Goal: Task Accomplishment & Management: Use online tool/utility

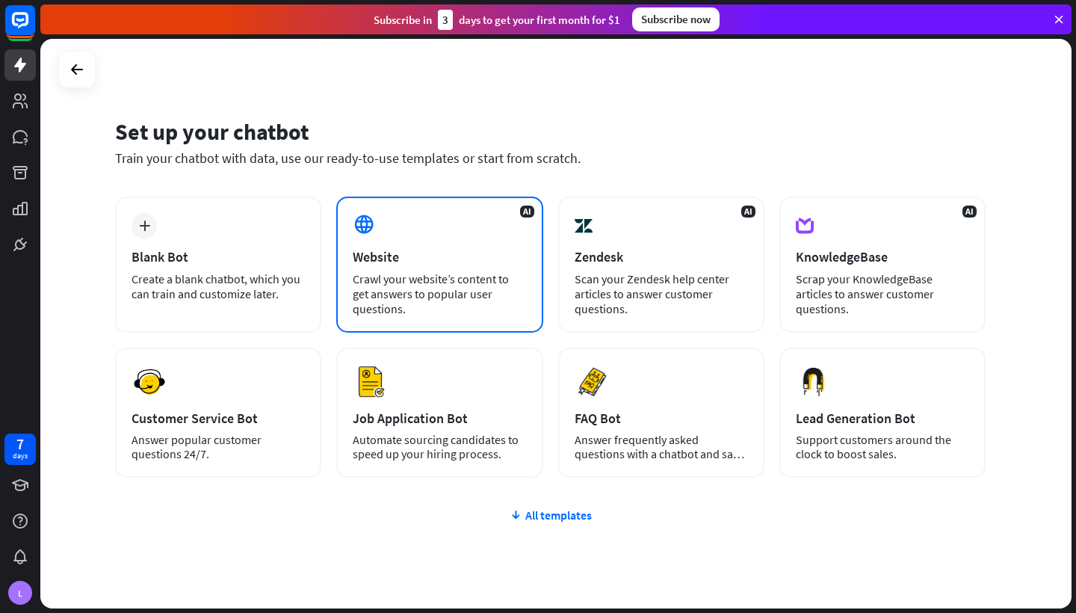
click at [437, 300] on div "Crawl your website’s content to get answers to popular user questions." at bounding box center [439, 293] width 173 height 45
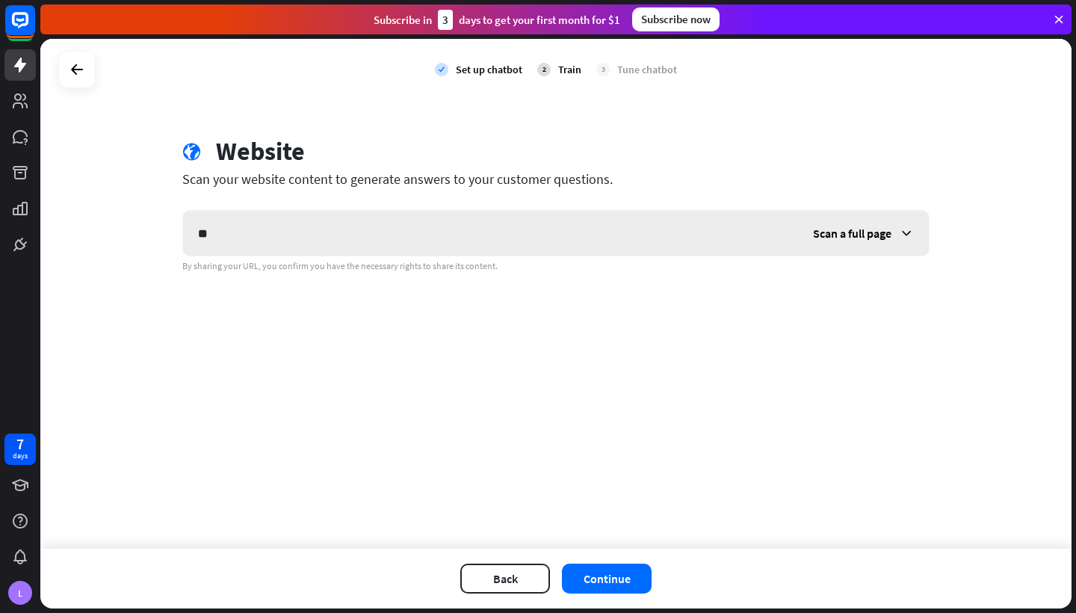
type input "*"
type input "**********"
click at [612, 582] on button "Continue" at bounding box center [607, 578] width 90 height 30
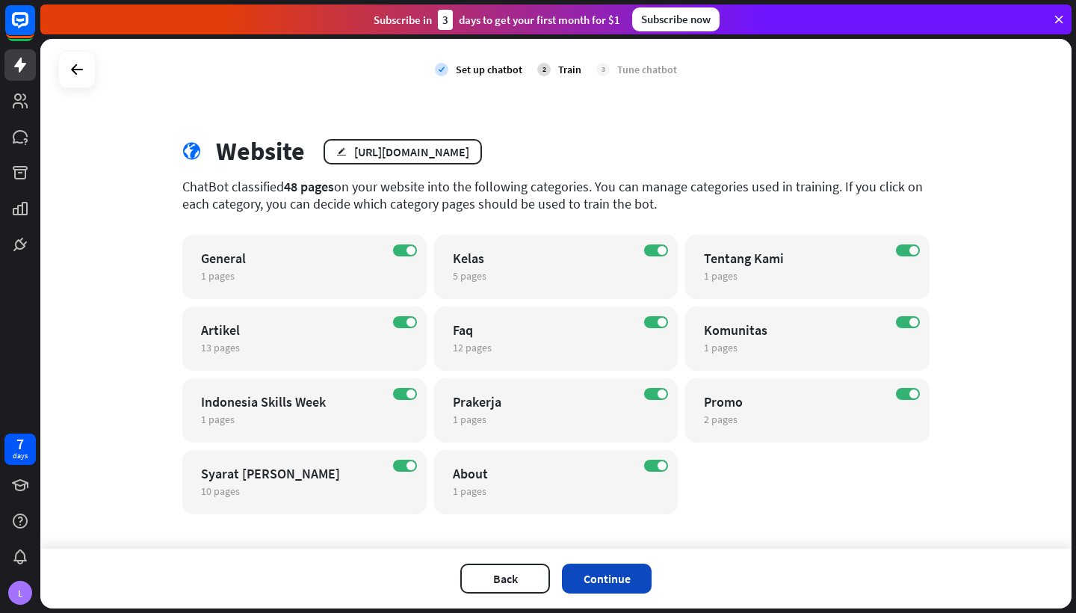
click at [617, 589] on button "Continue" at bounding box center [607, 578] width 90 height 30
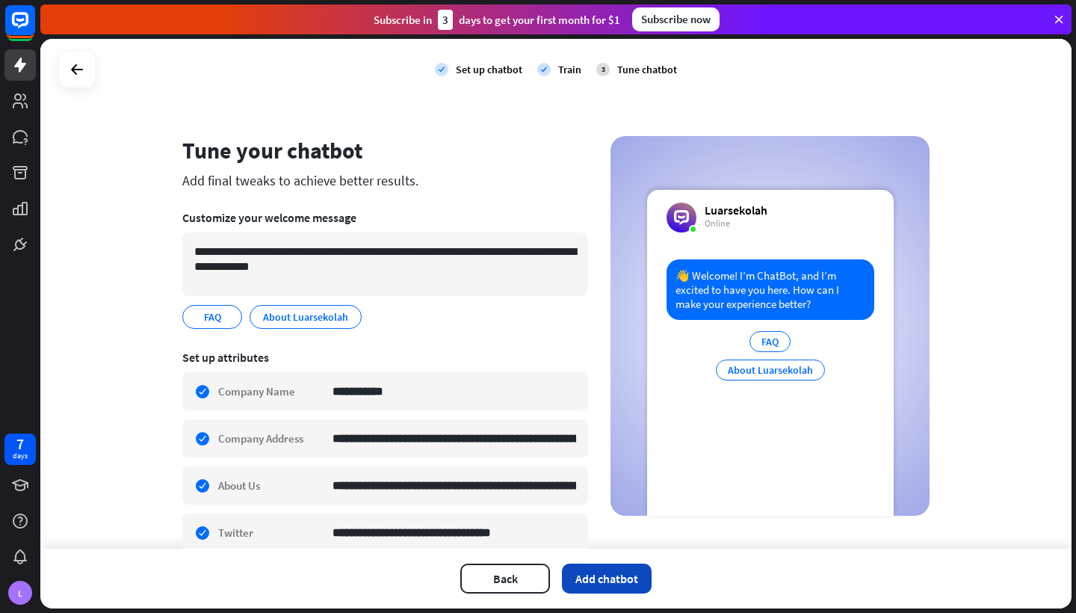
click at [634, 576] on button "Add chatbot" at bounding box center [607, 578] width 90 height 30
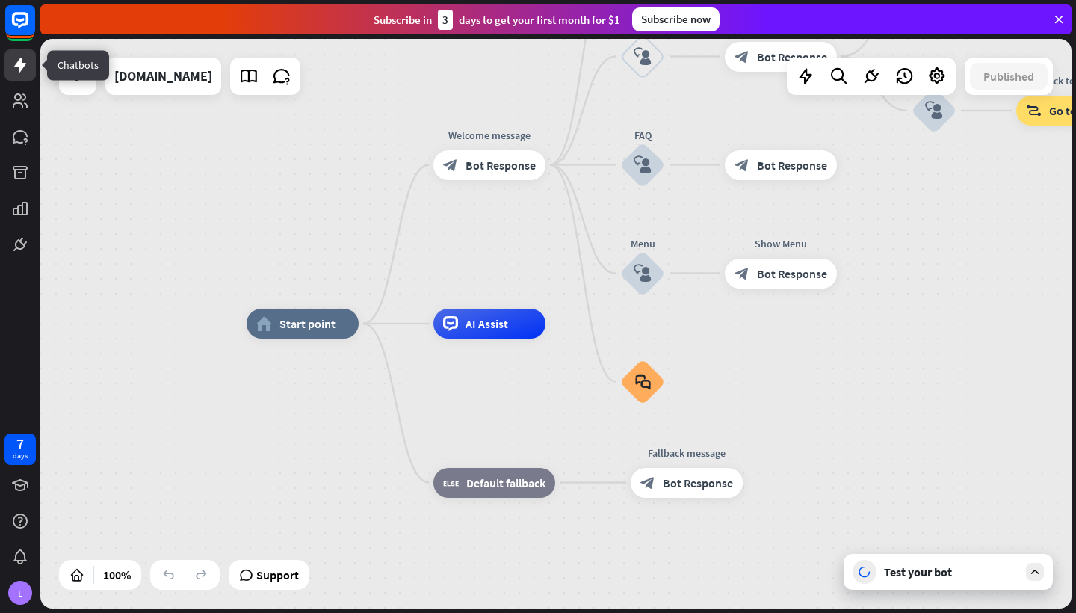
click at [25, 62] on icon at bounding box center [20, 65] width 18 height 18
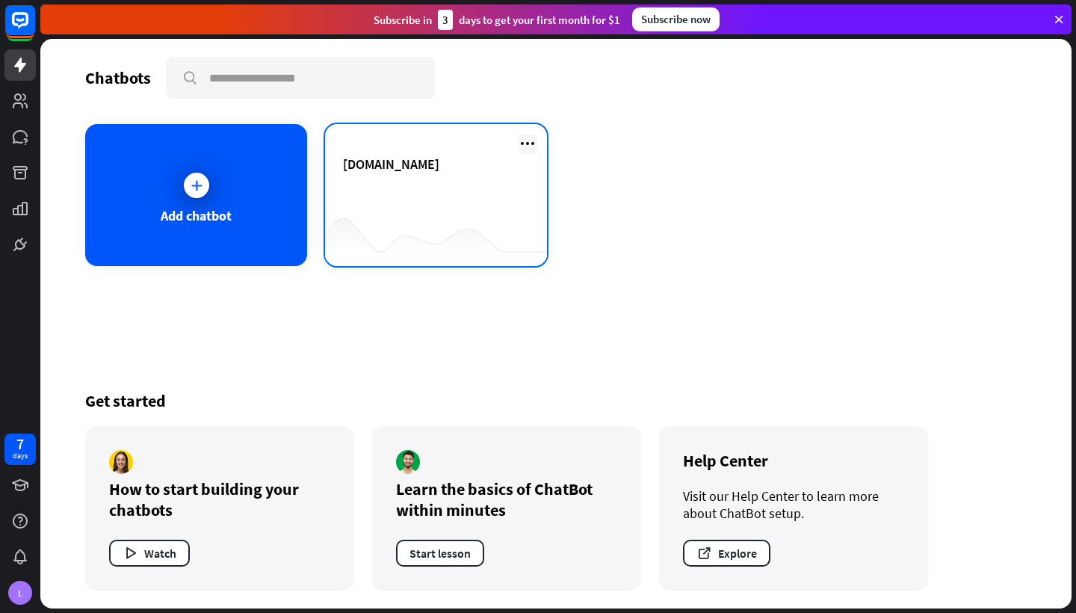
click at [528, 143] on icon at bounding box center [528, 144] width 18 height 18
